Goal: Find specific page/section: Find specific page/section

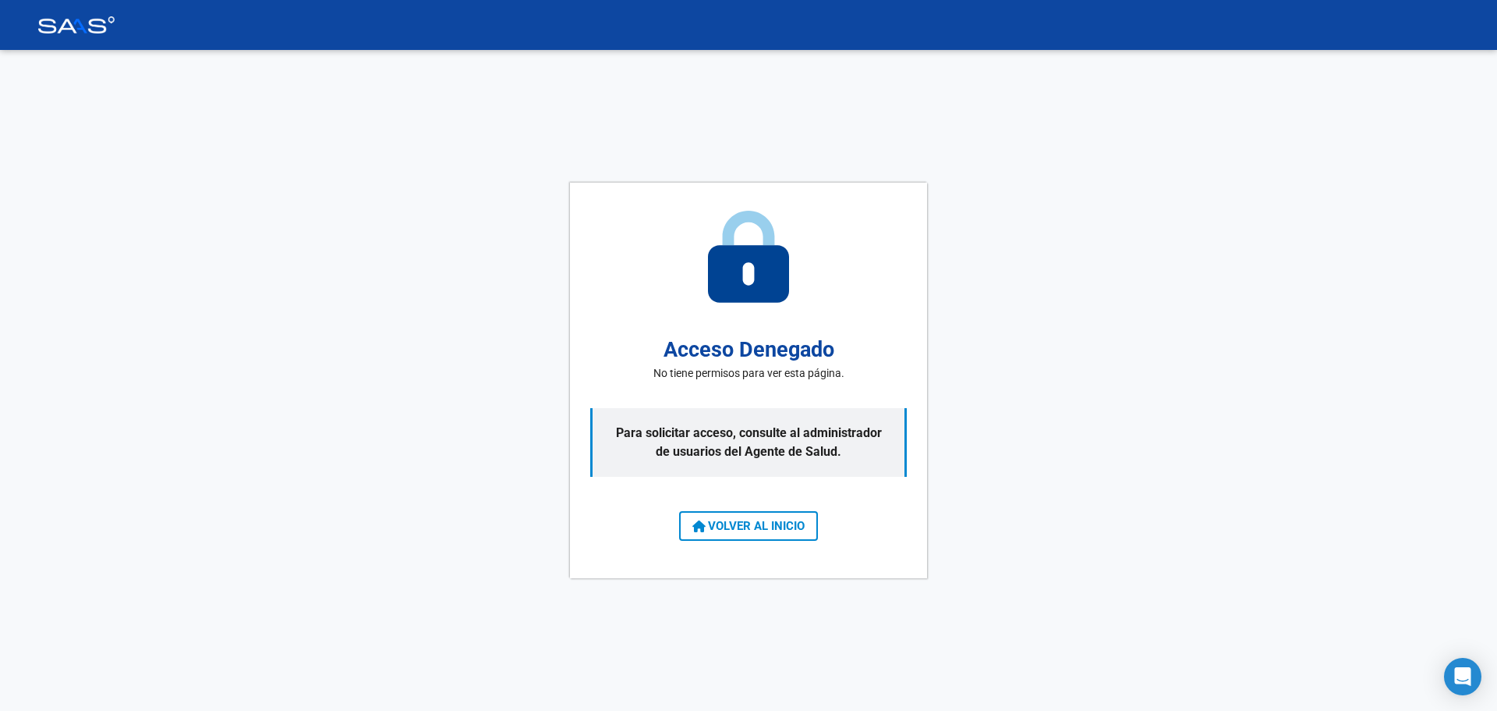
click at [763, 532] on span "VOLVER AL INICIO" at bounding box center [749, 526] width 112 height 14
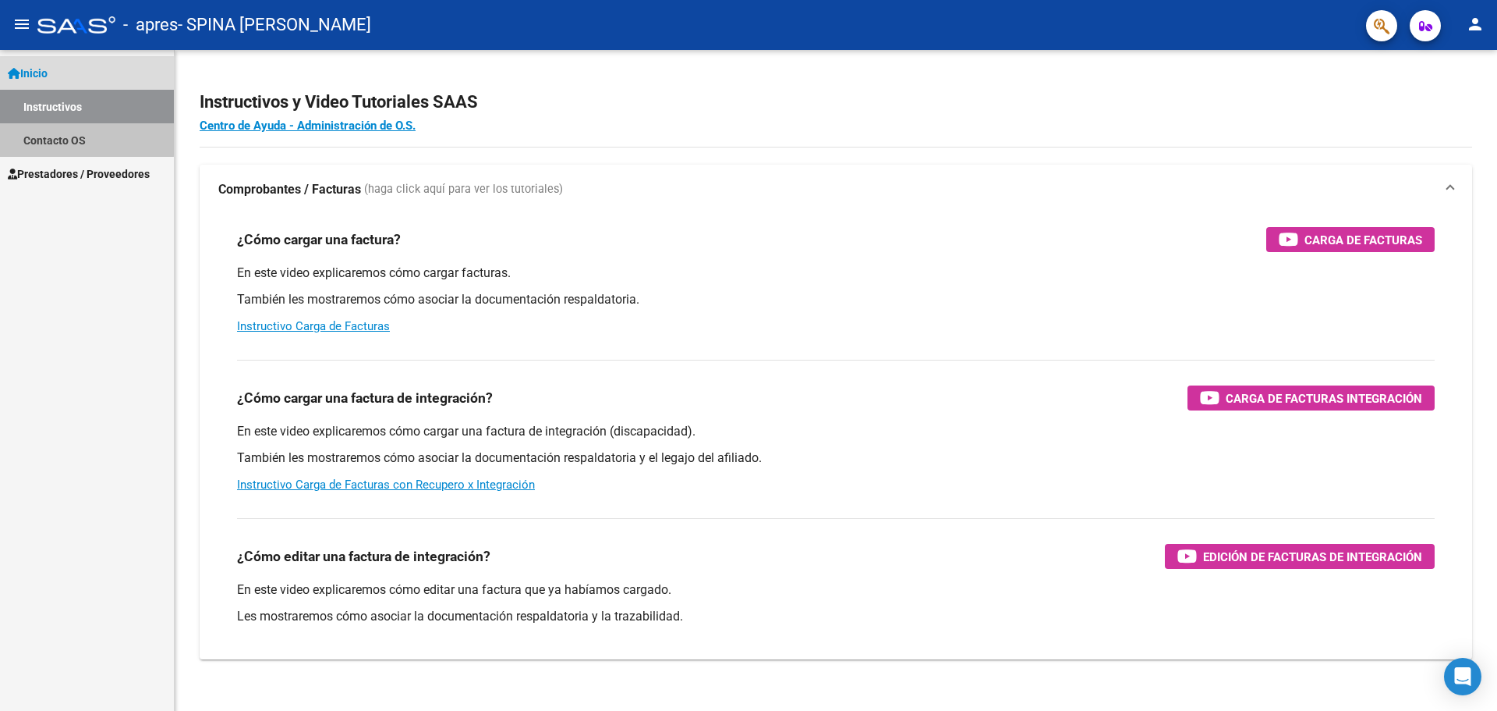
click at [76, 139] on link "Contacto OS" at bounding box center [87, 140] width 174 height 34
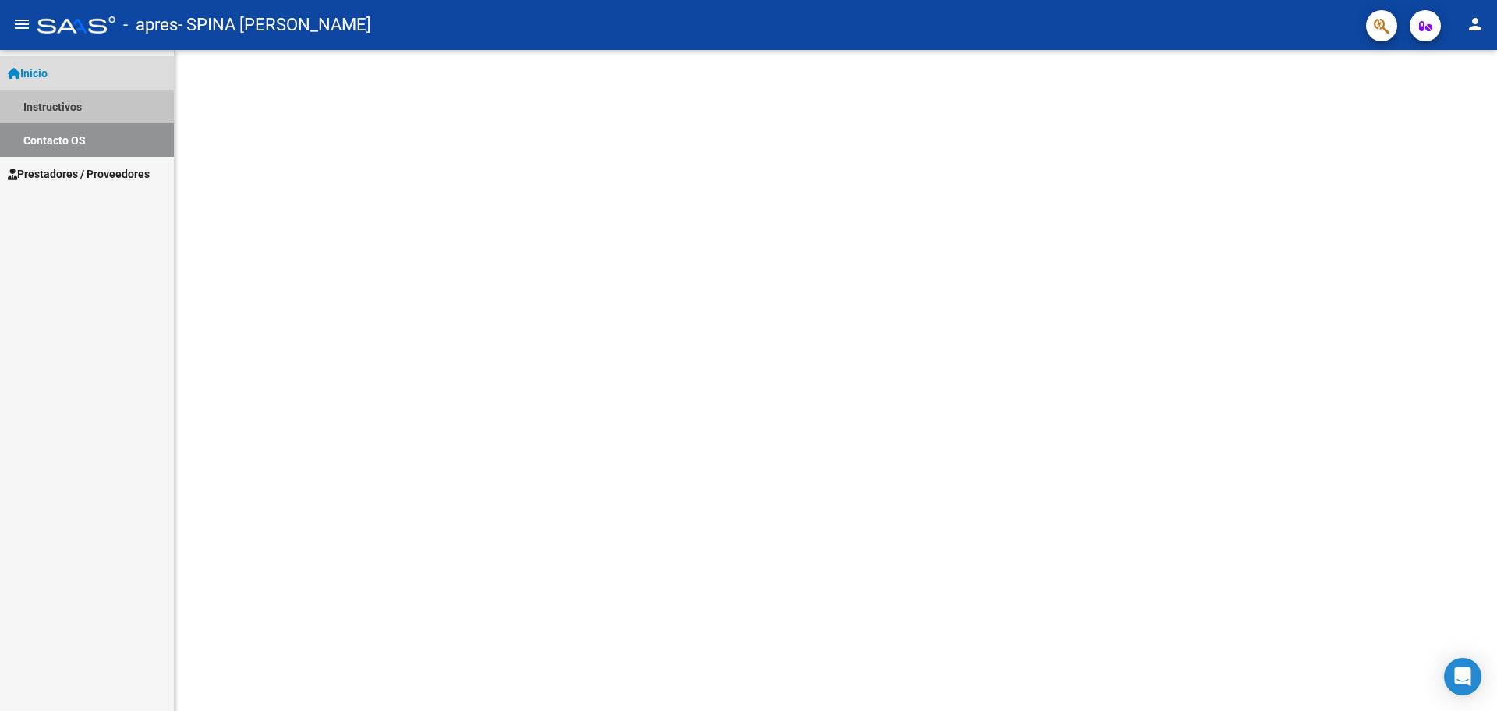
click at [76, 112] on link "Instructivos" at bounding box center [87, 107] width 174 height 34
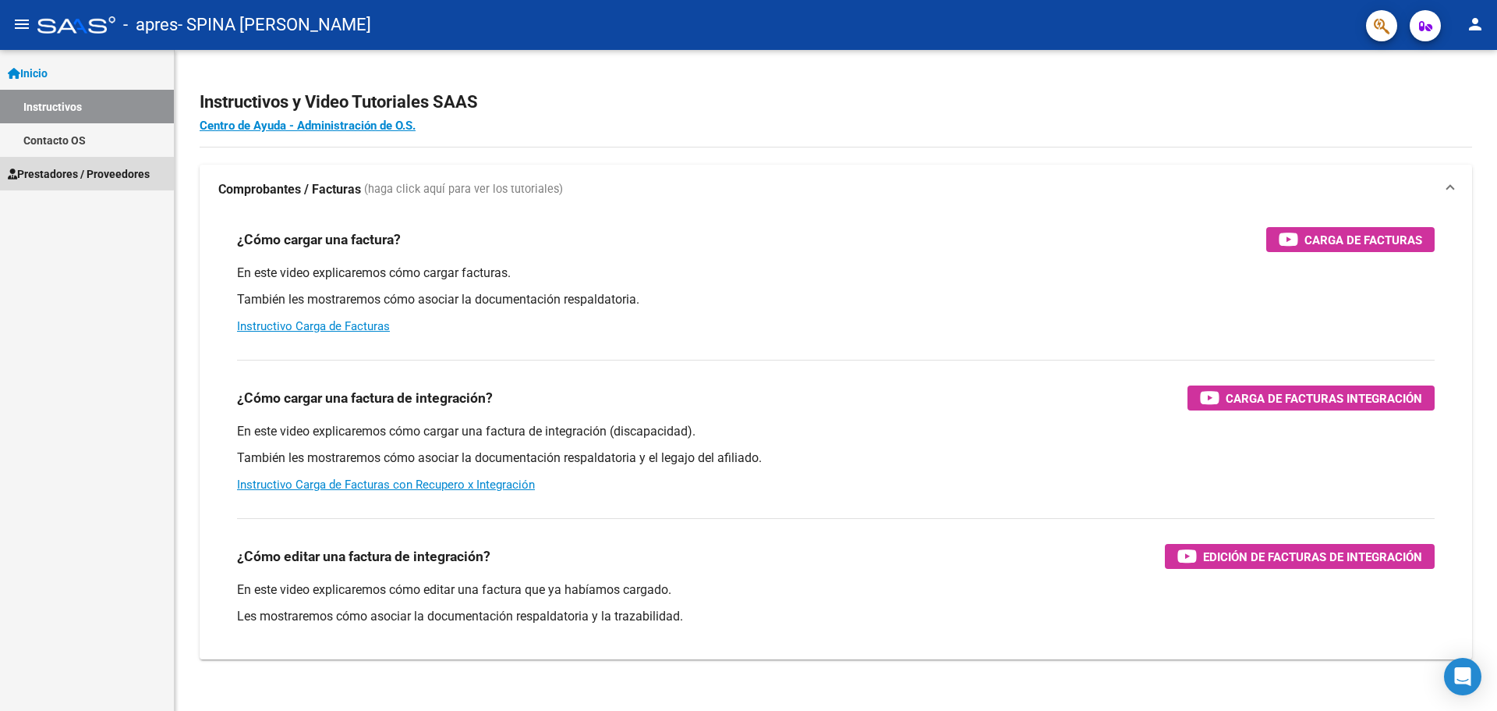
click at [80, 172] on span "Prestadores / Proveedores" at bounding box center [79, 173] width 142 height 17
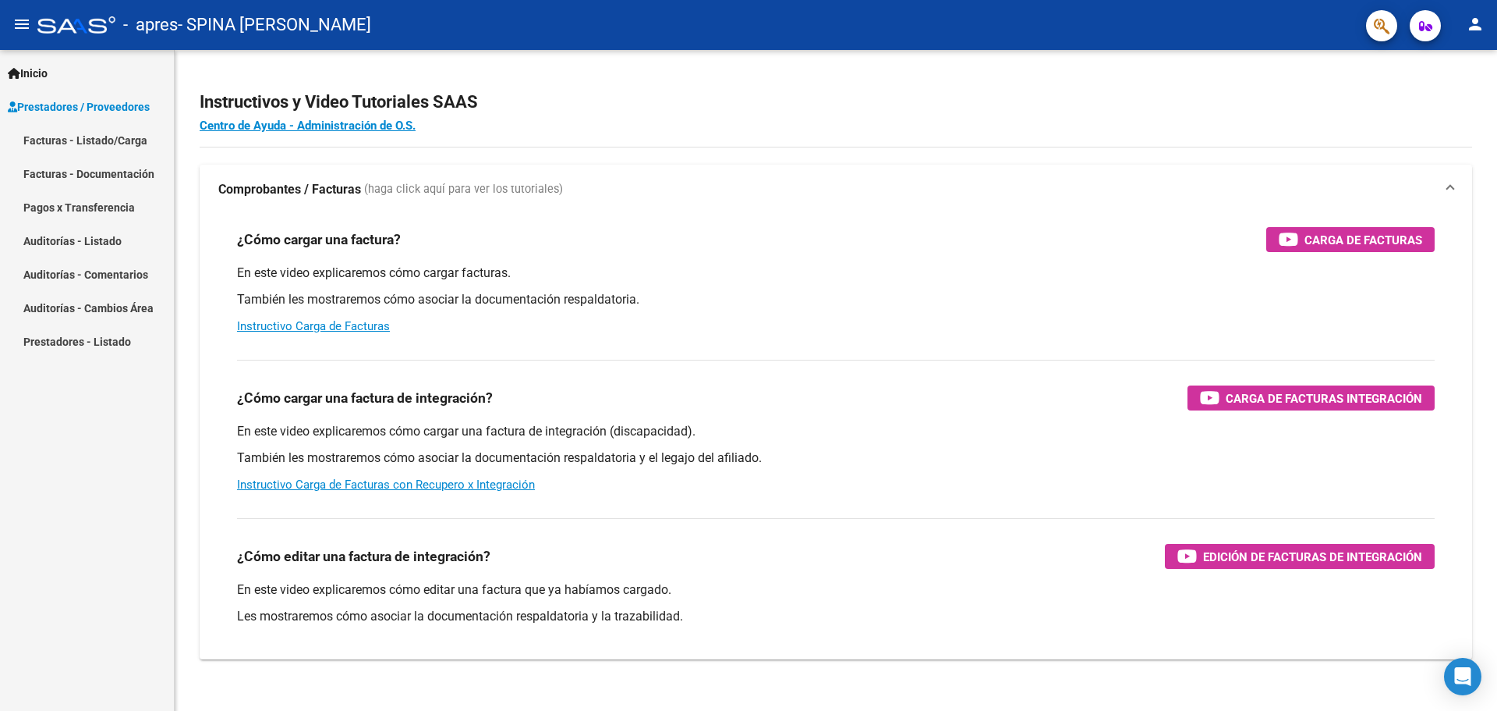
click at [89, 144] on link "Facturas - Listado/Carga" at bounding box center [87, 140] width 174 height 34
